Goal: Task Accomplishment & Management: Manage account settings

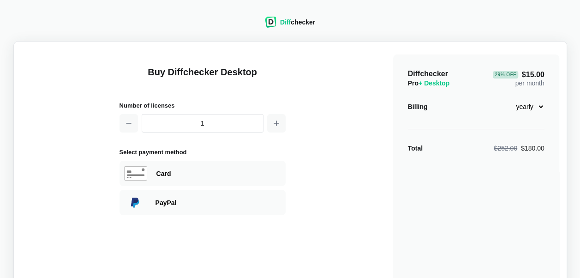
click at [291, 12] on header "Diff checker" at bounding box center [290, 24] width 72 height 36
click at [287, 19] on span "Diff" at bounding box center [285, 21] width 11 height 7
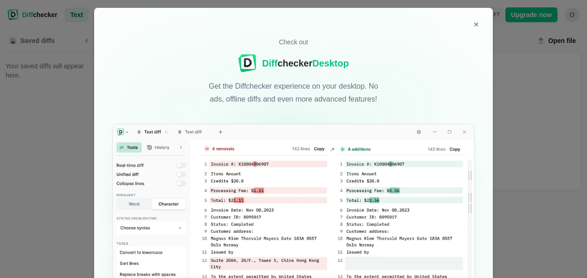
click at [481, 18] on div "Check out Diff checker Desktop Get the Diffchecker experience on your desktop. …" at bounding box center [293, 229] width 398 height 443
click at [474, 24] on icon "Close modal" at bounding box center [475, 24] width 3 height 3
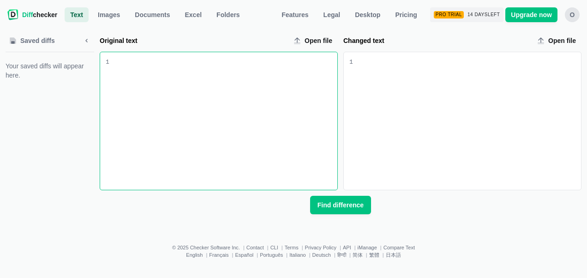
click at [576, 18] on div "O" at bounding box center [571, 14] width 15 height 15
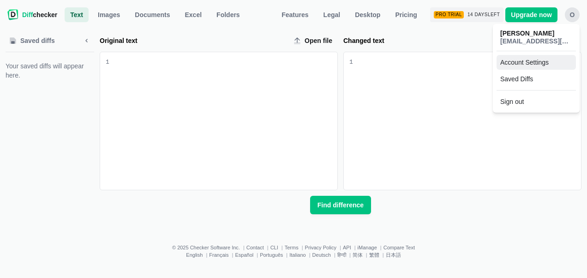
click at [528, 65] on link "Account Settings" at bounding box center [535, 62] width 79 height 15
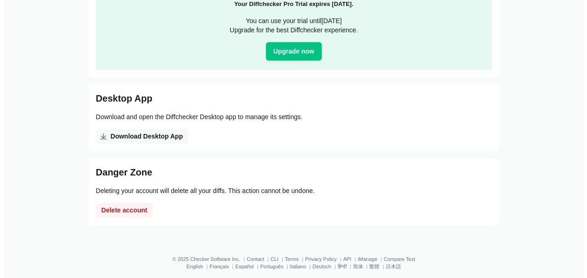
scroll to position [194, 0]
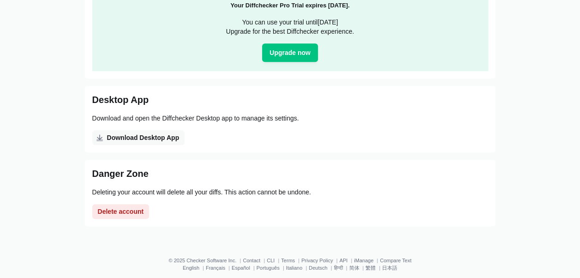
click at [105, 208] on span "Delete account" at bounding box center [121, 211] width 50 height 9
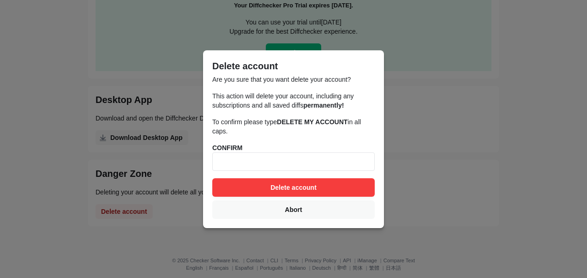
click at [303, 162] on input at bounding box center [293, 161] width 162 height 18
type input "DELETE MY ACCOUNT"
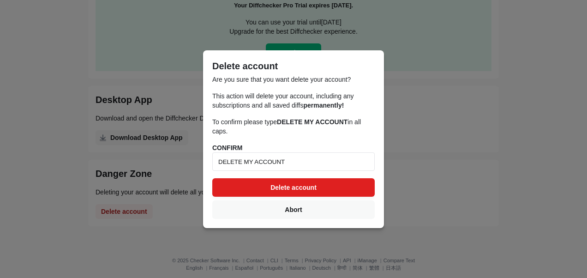
click at [293, 187] on button "Delete account" at bounding box center [293, 187] width 162 height 18
